Goal: Information Seeking & Learning: Learn about a topic

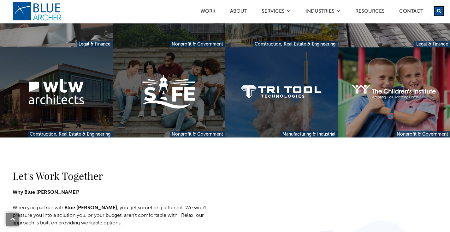
scroll to position [637, 0]
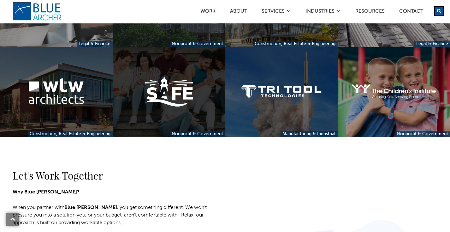
click at [172, 83] on link at bounding box center [169, 92] width 113 height 90
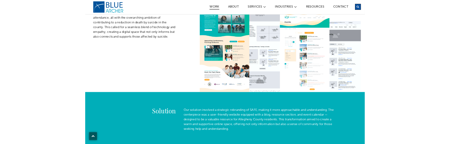
scroll to position [280, 0]
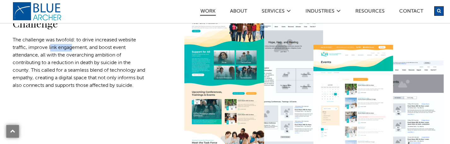
drag, startPoint x: 73, startPoint y: 45, endPoint x: 50, endPoint y: 45, distance: 23.4
click at [50, 45] on p "The challenge was twofold: to drive increased website traffic, improve link eng…" at bounding box center [79, 62] width 133 height 53
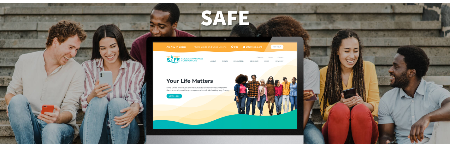
scroll to position [0, 0]
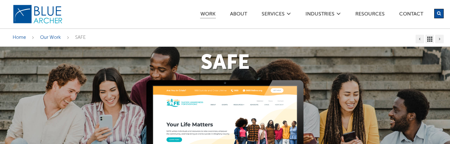
click at [207, 13] on link "Work" at bounding box center [208, 15] width 16 height 7
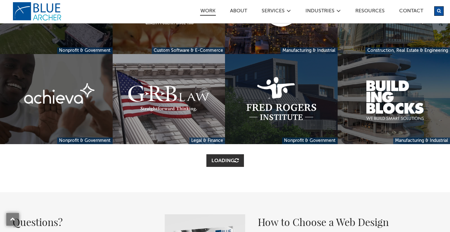
scroll to position [329, 0]
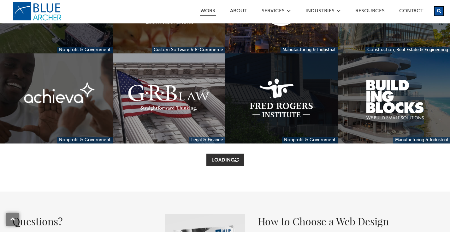
click at [294, 94] on link at bounding box center [281, 98] width 113 height 90
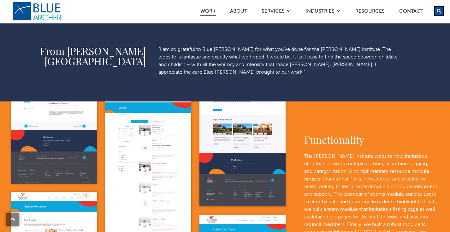
scroll to position [1128, 0]
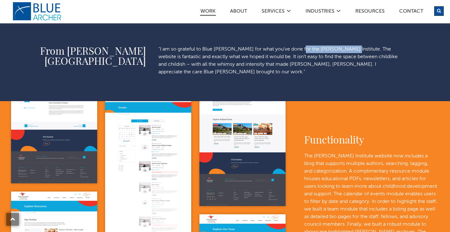
drag, startPoint x: 299, startPoint y: 50, endPoint x: 344, endPoint y: 49, distance: 45.1
click at [344, 49] on p ""I am so grateful to Blue [PERSON_NAME] for what you’ve done for the [PERSON_NA…" at bounding box center [279, 60] width 242 height 30
copy p "Fred Rogers Institute"
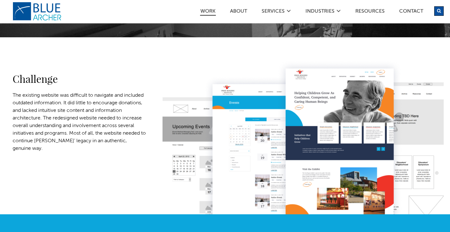
scroll to position [0, 0]
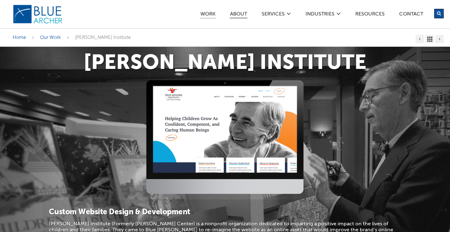
click at [238, 14] on link "ABOUT" at bounding box center [239, 15] width 18 height 7
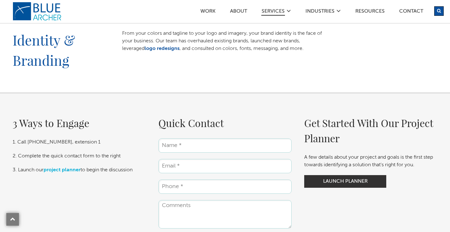
scroll to position [601, 0]
click at [242, 10] on link "ABOUT" at bounding box center [239, 12] width 18 height 7
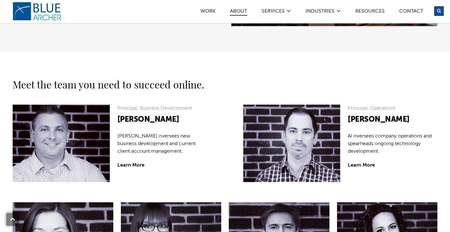
scroll to position [478, 0]
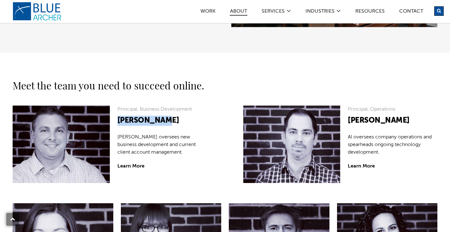
drag, startPoint x: 118, startPoint y: 120, endPoint x: 158, endPoint y: 120, distance: 39.4
click at [158, 120] on h3 "[PERSON_NAME]" at bounding box center [162, 120] width 90 height 10
copy h3 "[PERSON_NAME]"
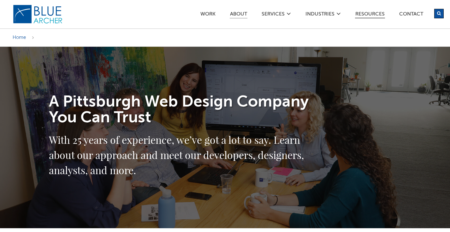
click at [368, 14] on link "Resources" at bounding box center [370, 15] width 30 height 7
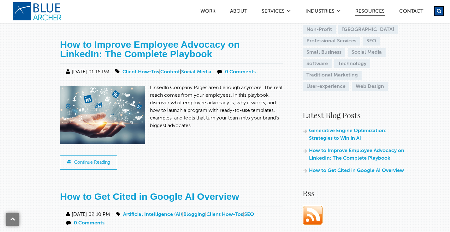
scroll to position [243, 0]
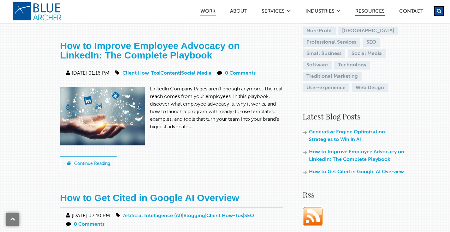
click at [210, 12] on link "Work" at bounding box center [208, 12] width 16 height 7
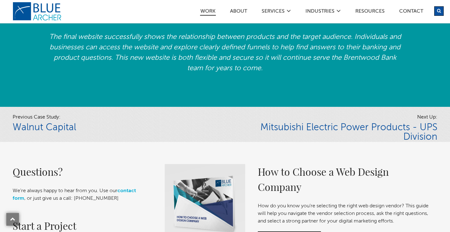
scroll to position [1278, 0]
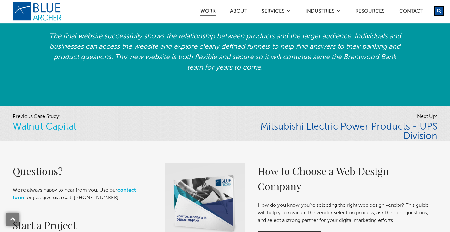
click at [69, 132] on link "Walnut Capital" at bounding box center [44, 126] width 63 height 9
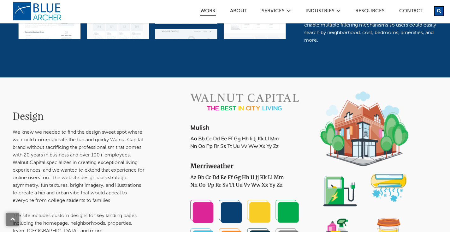
scroll to position [687, 0]
